Goal: Navigation & Orientation: Find specific page/section

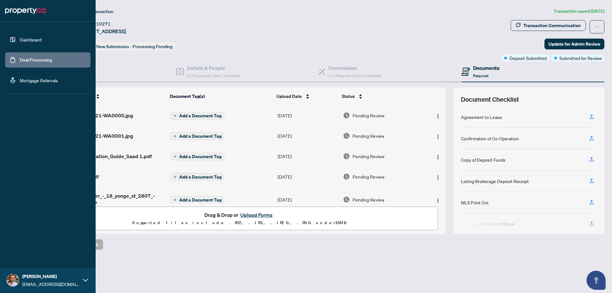
scroll to position [56, 0]
click at [31, 57] on link "Deal Processing" at bounding box center [36, 60] width 32 height 6
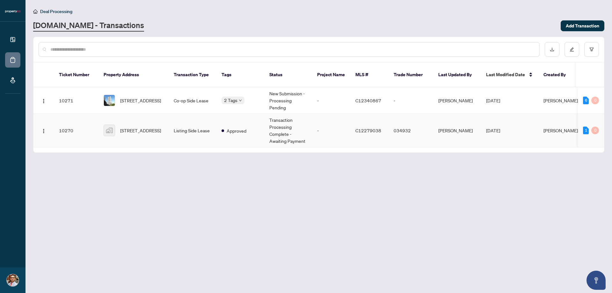
click at [262, 121] on td "Approved" at bounding box center [240, 130] width 48 height 33
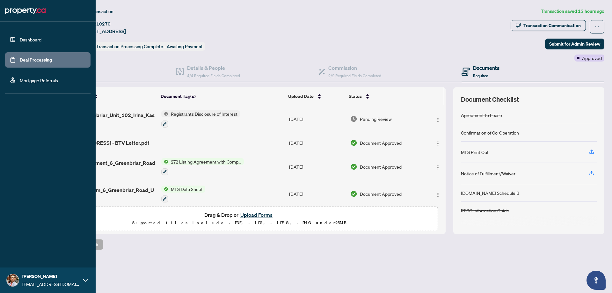
click at [40, 37] on link "Dashboard" at bounding box center [31, 40] width 22 height 6
